Goal: Communication & Community: Connect with others

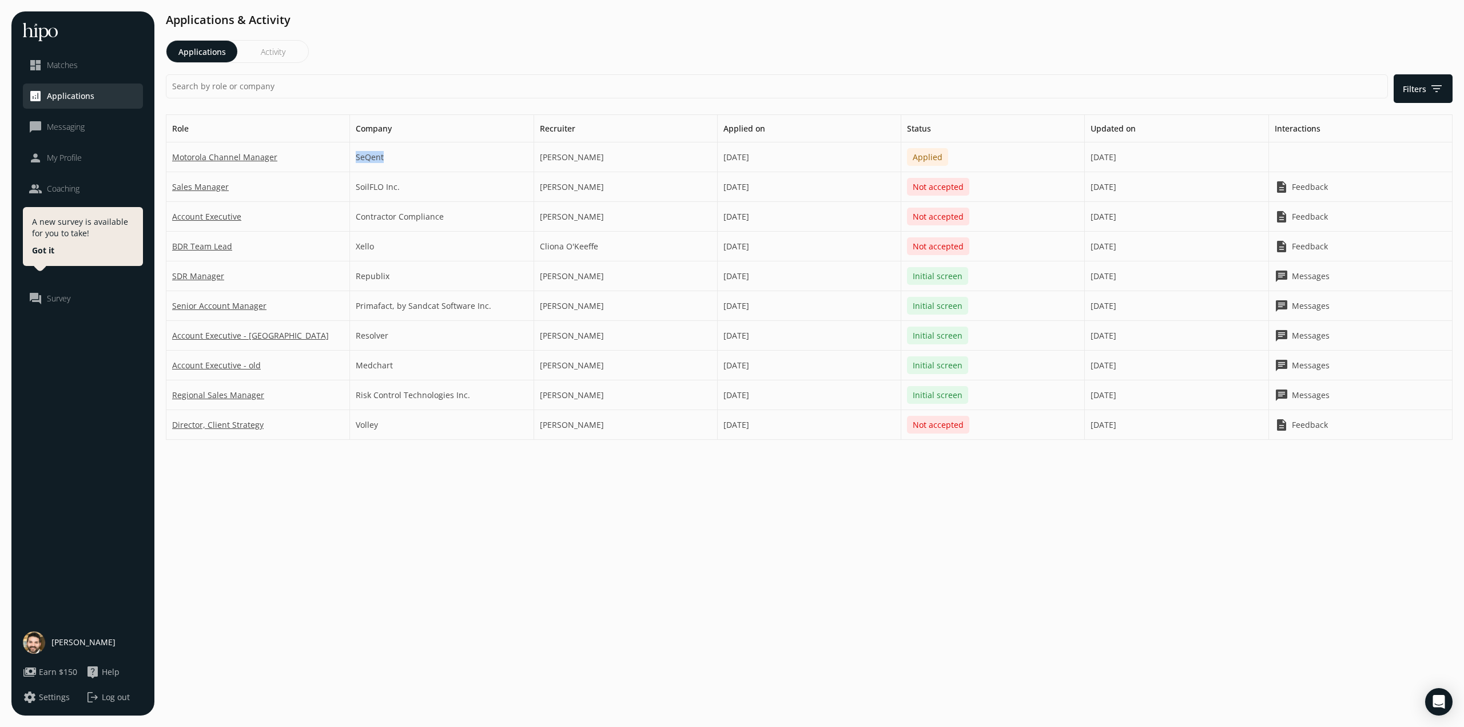
click at [69, 125] on span "Messaging" at bounding box center [66, 126] width 38 height 11
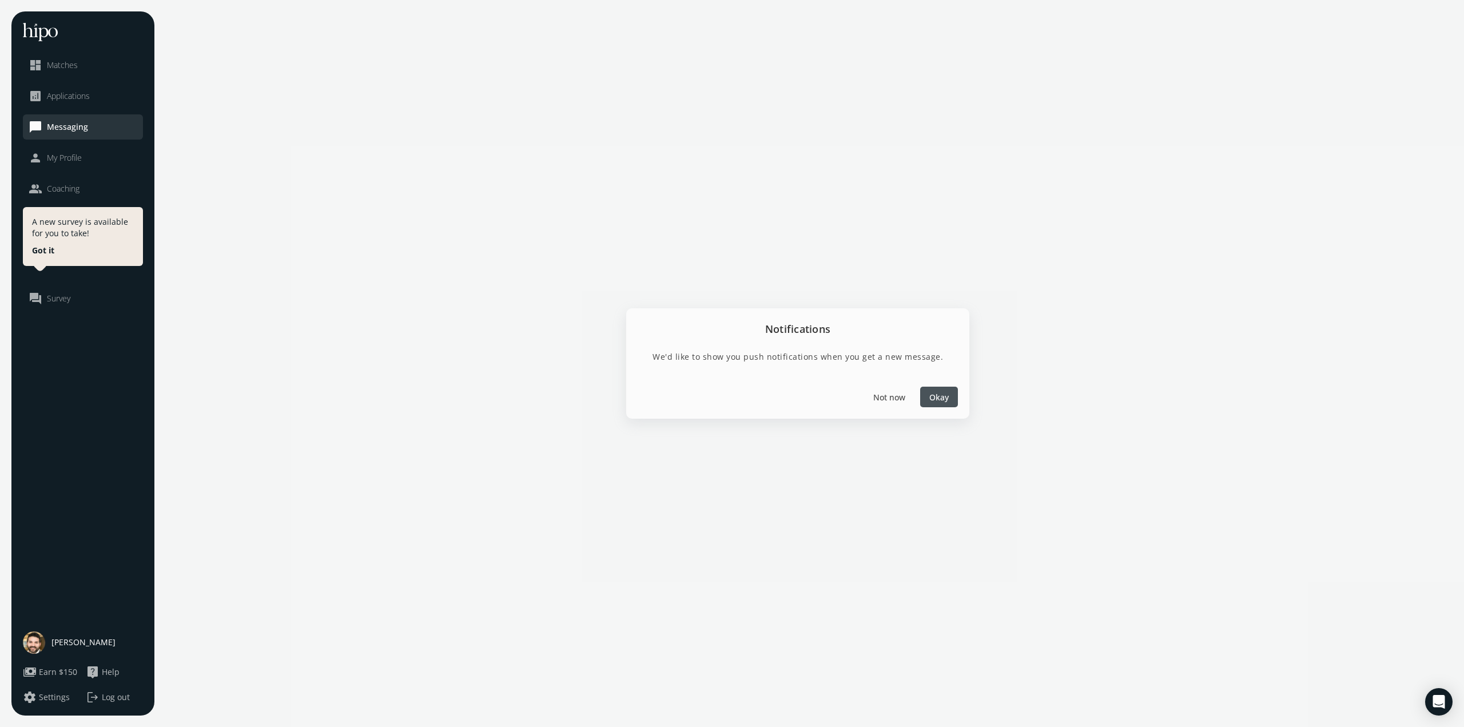
click at [57, 68] on span "Matches" at bounding box center [62, 64] width 31 height 11
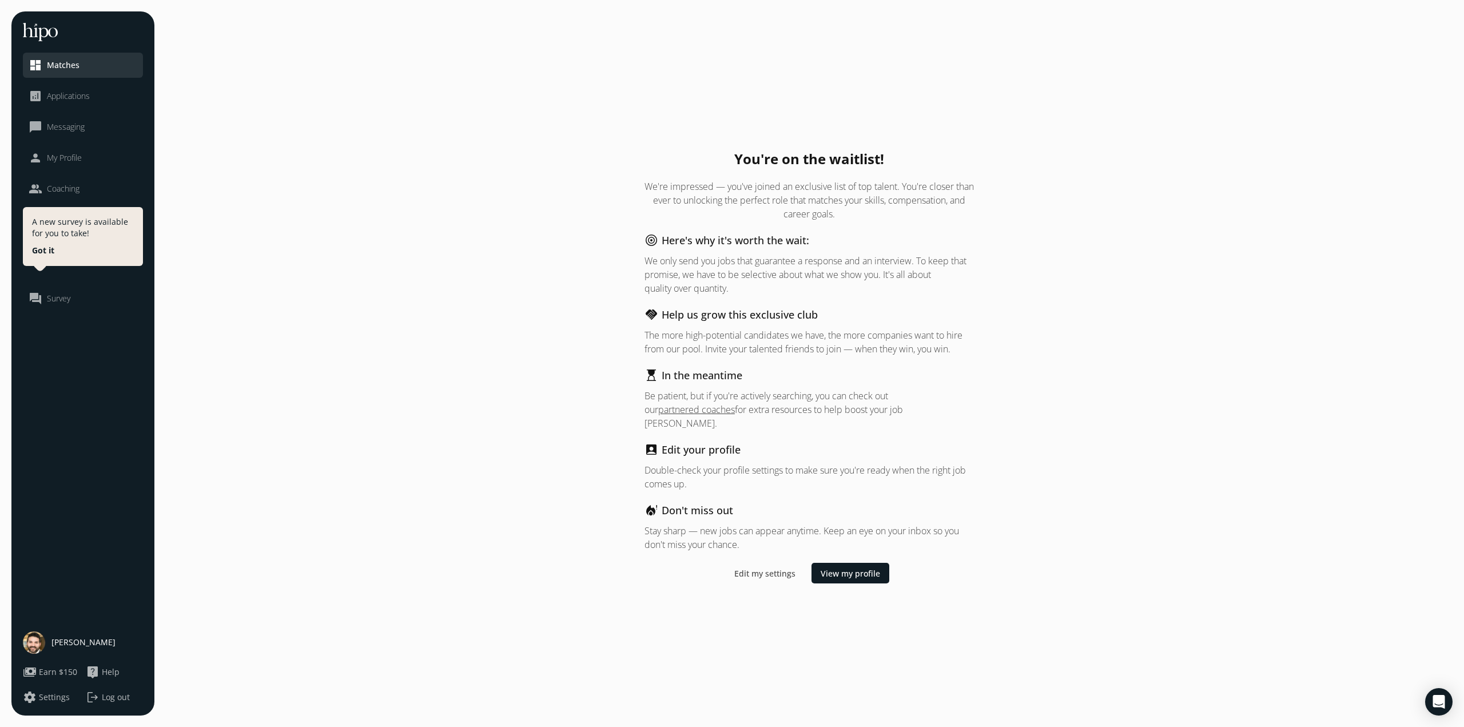
click at [53, 116] on li "chat_bubble_outline Messaging" at bounding box center [83, 126] width 120 height 25
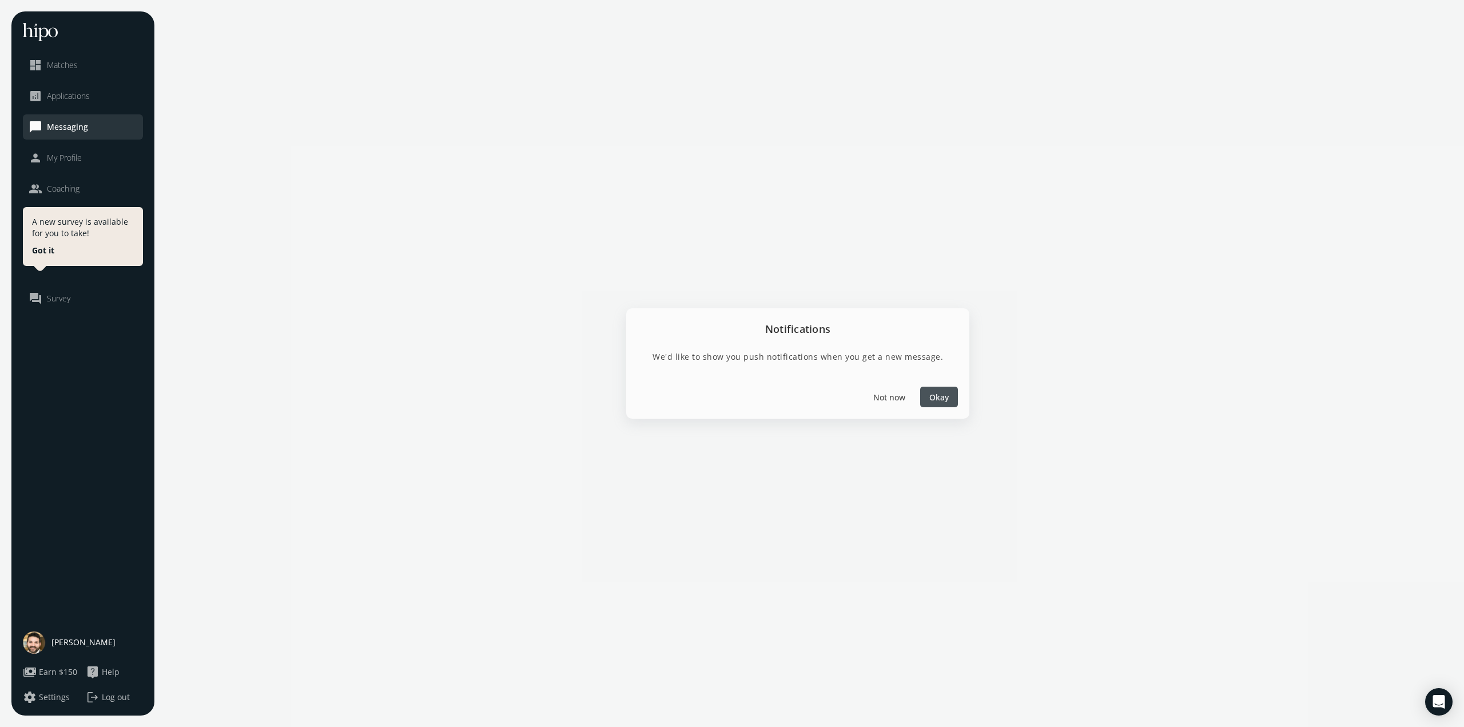
click at [945, 401] on span "Okay" at bounding box center [938, 397] width 19 height 12
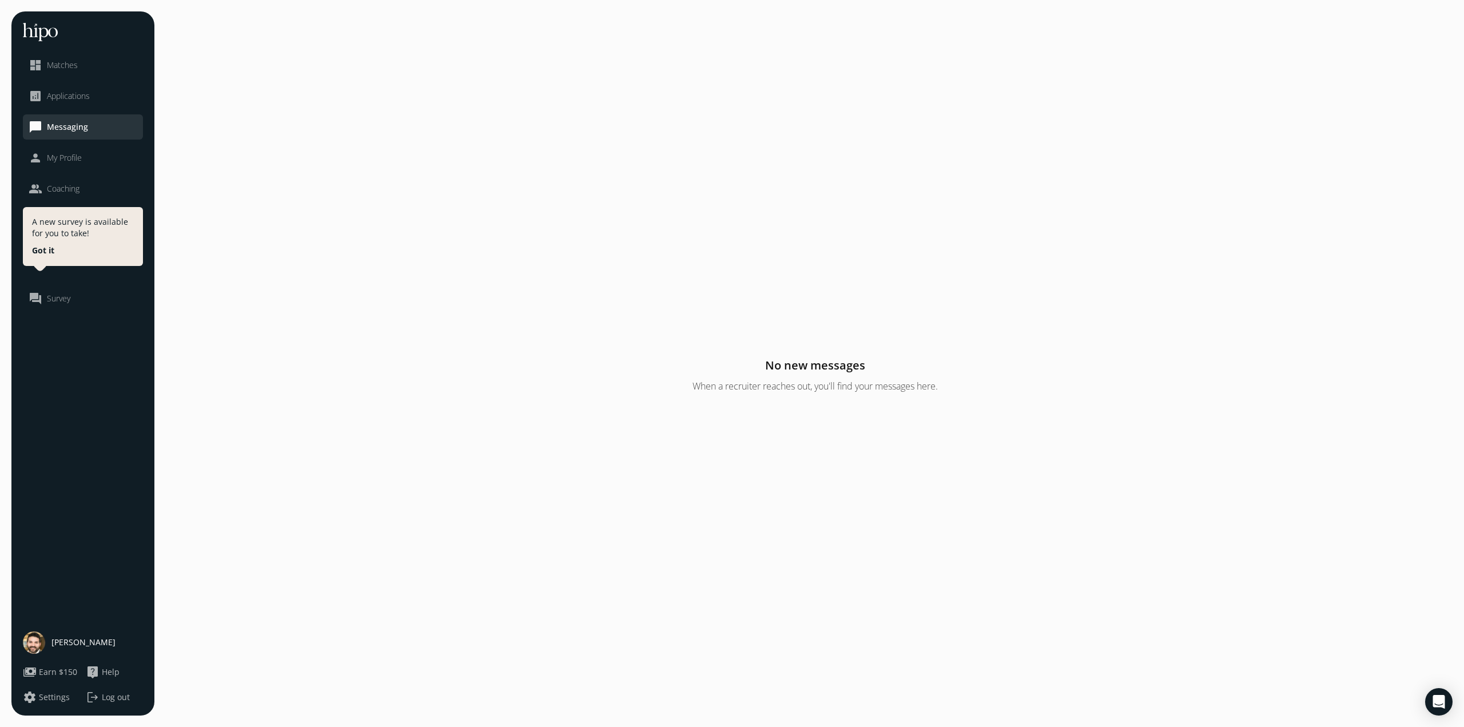
click at [71, 637] on span "[PERSON_NAME]" at bounding box center [83, 642] width 64 height 11
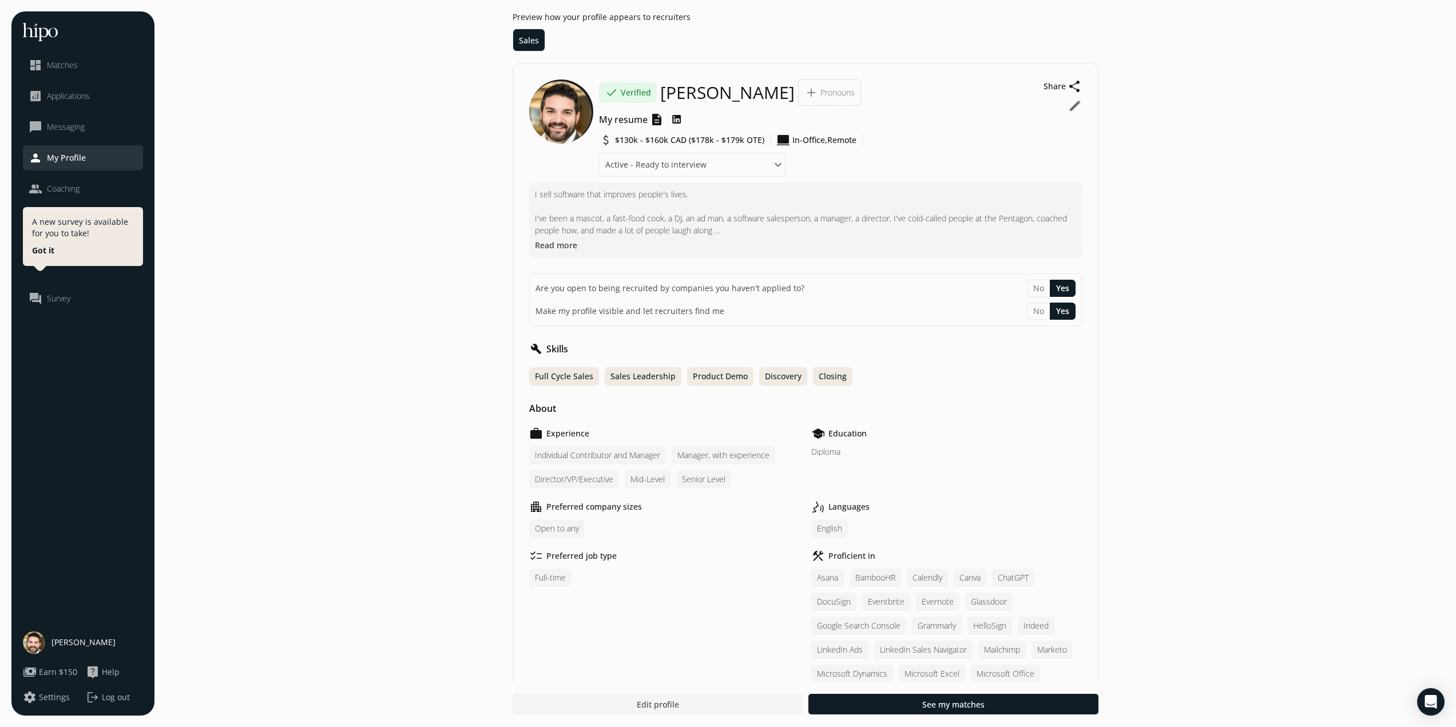
click at [557, 246] on button "Read more" at bounding box center [556, 245] width 42 height 12
click at [554, 245] on button "Read less" at bounding box center [553, 245] width 37 height 12
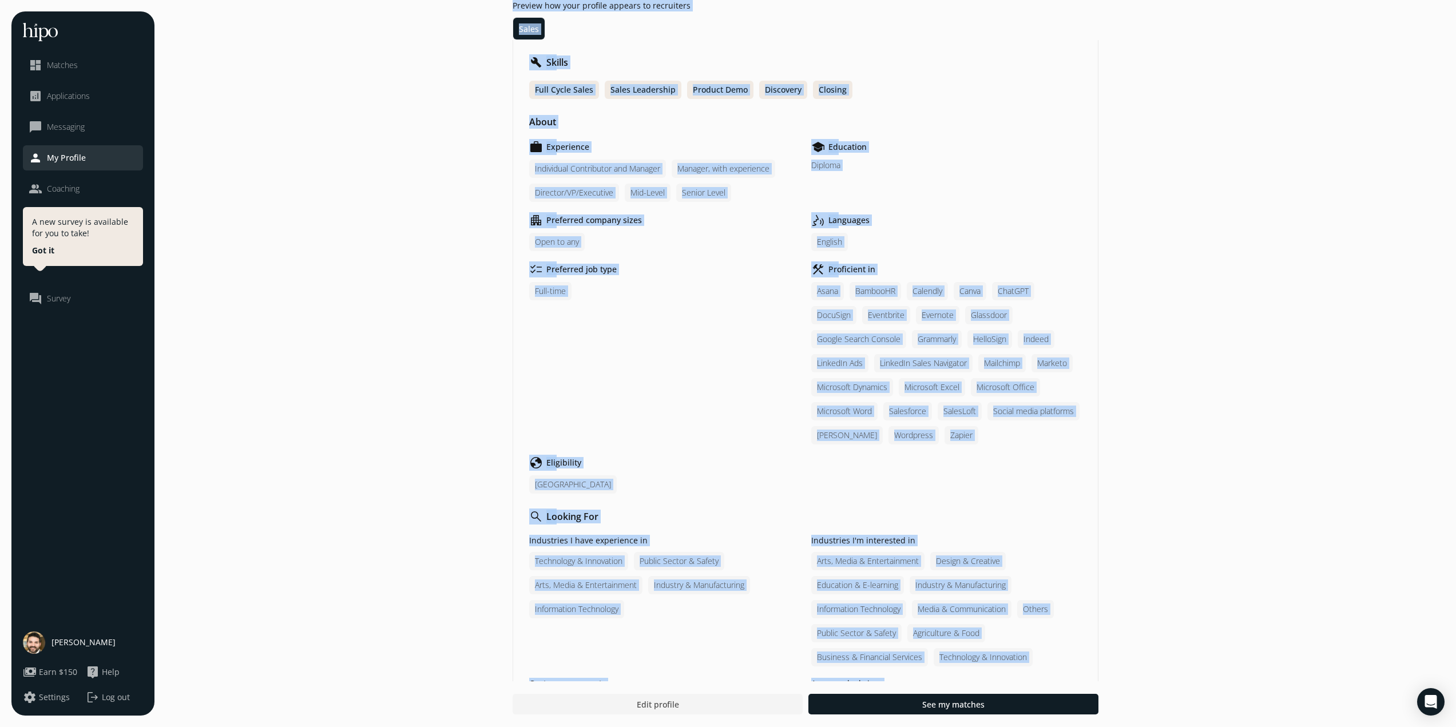
scroll to position [1074, 0]
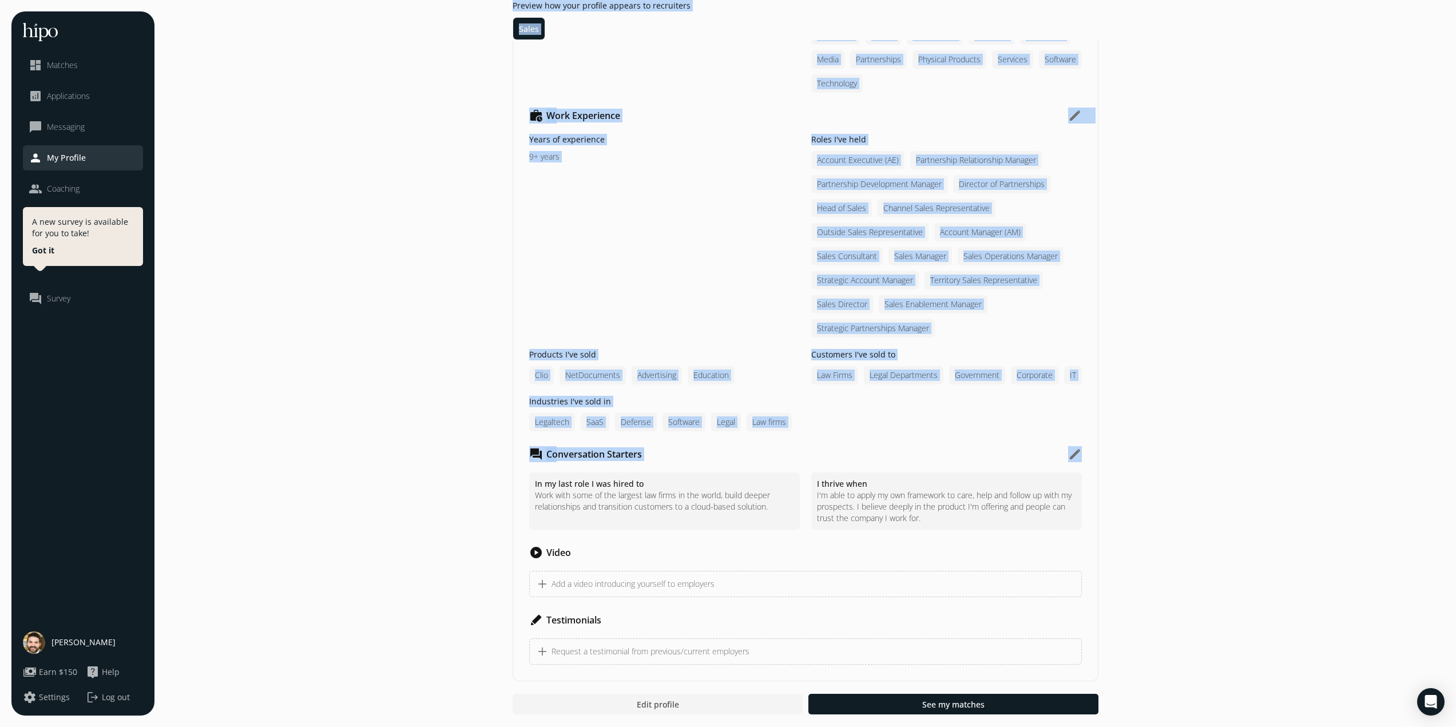
drag, startPoint x: 517, startPoint y: 35, endPoint x: 1126, endPoint y: 977, distance: 1122.0
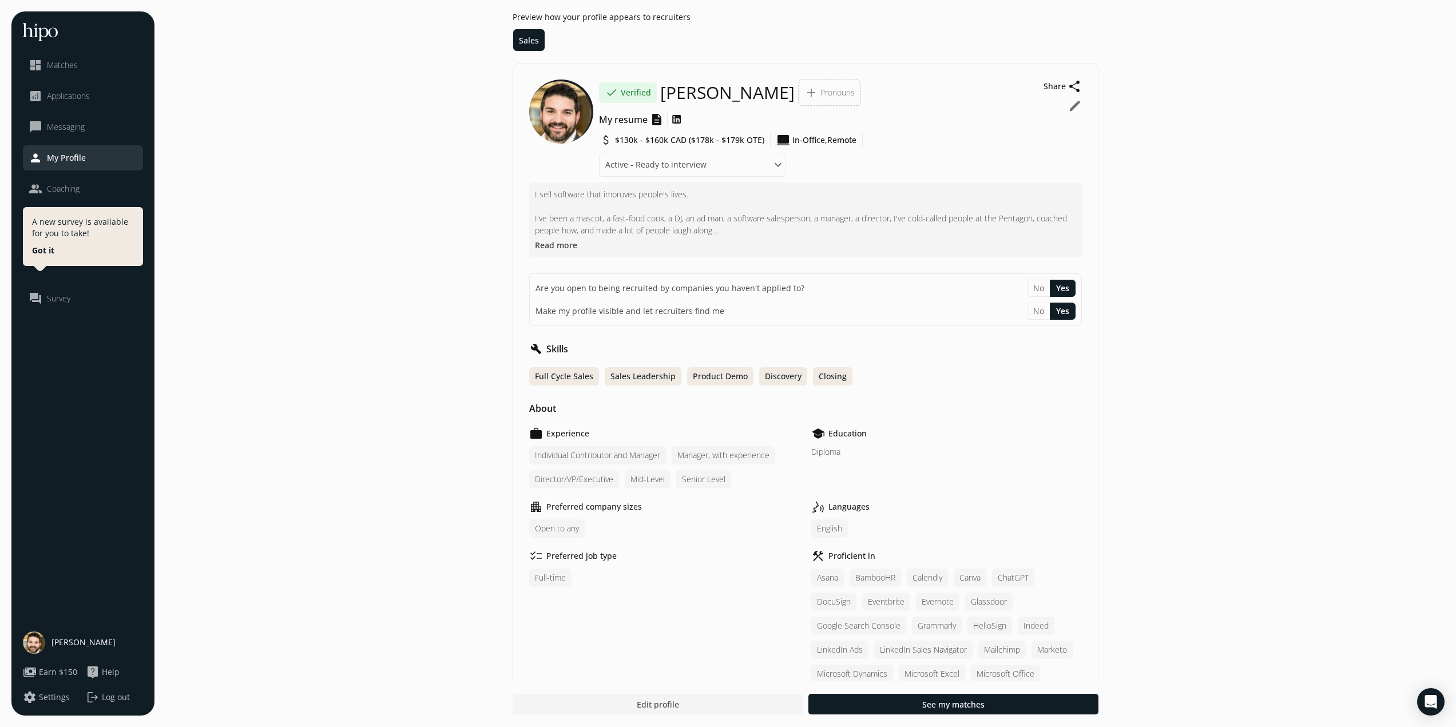
click at [72, 648] on div "[PERSON_NAME]" at bounding box center [83, 642] width 120 height 23
click at [53, 643] on span "[PERSON_NAME]" at bounding box center [83, 642] width 64 height 11
click at [23, 643] on img at bounding box center [34, 642] width 23 height 23
click at [34, 644] on img at bounding box center [34, 642] width 23 height 23
